Goal: Find specific page/section: Find specific page/section

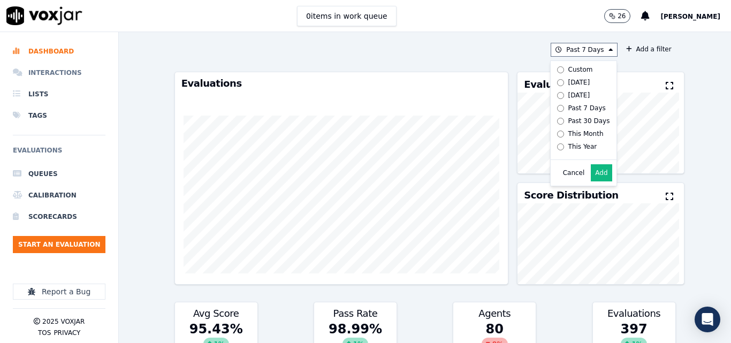
click at [43, 63] on li "Interactions" at bounding box center [59, 72] width 93 height 21
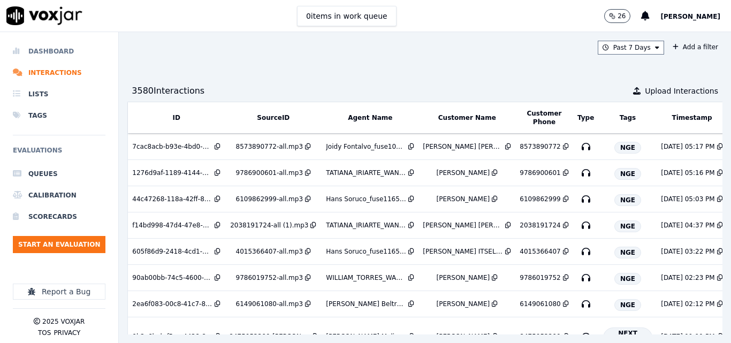
drag, startPoint x: 34, startPoint y: 48, endPoint x: 60, endPoint y: 57, distance: 27.6
click at [35, 49] on li "Dashboard" at bounding box center [59, 51] width 93 height 21
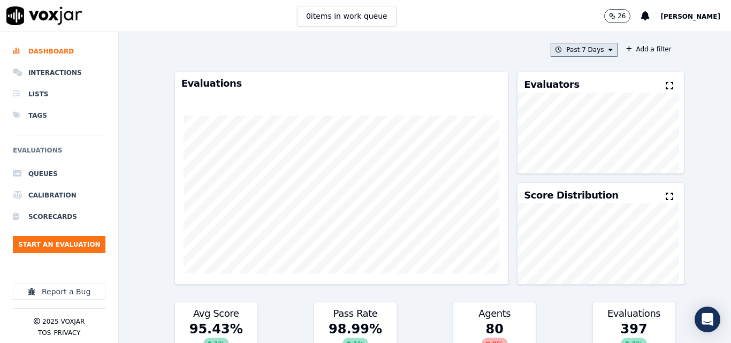
click at [582, 47] on button "Past 7 Days" at bounding box center [584, 50] width 66 height 14
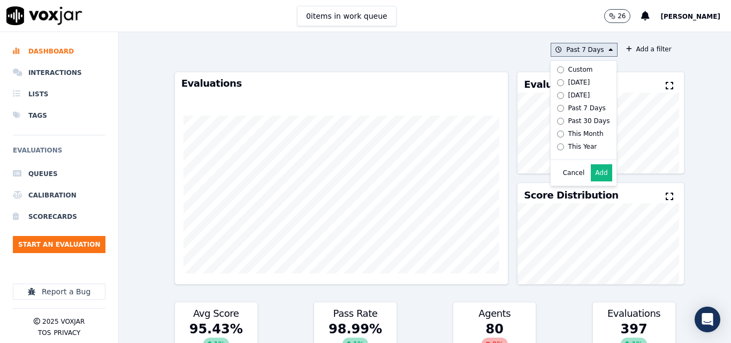
drag, startPoint x: 564, startPoint y: 79, endPoint x: 564, endPoint y: 90, distance: 10.7
click at [569, 80] on div "[DATE]" at bounding box center [580, 82] width 22 height 9
click at [592, 180] on button "Add" at bounding box center [601, 172] width 21 height 17
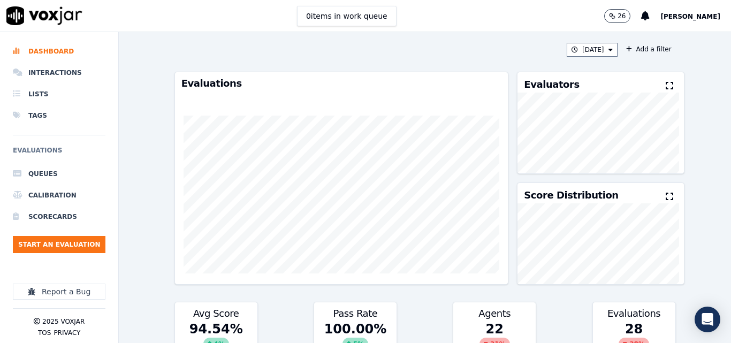
click at [666, 88] on icon at bounding box center [669, 85] width 7 height 9
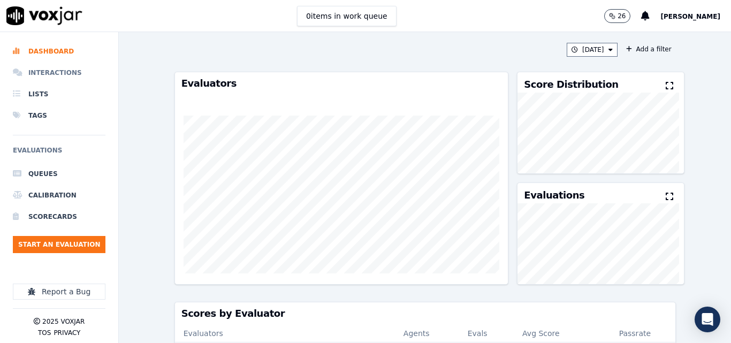
click at [57, 77] on li "Interactions" at bounding box center [59, 72] width 93 height 21
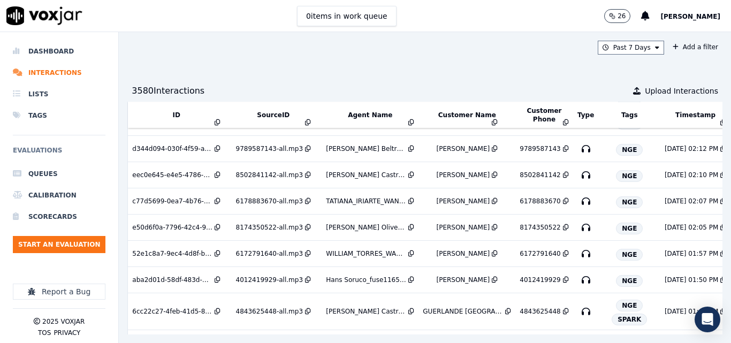
scroll to position [893, 0]
